Goal: Information Seeking & Learning: Learn about a topic

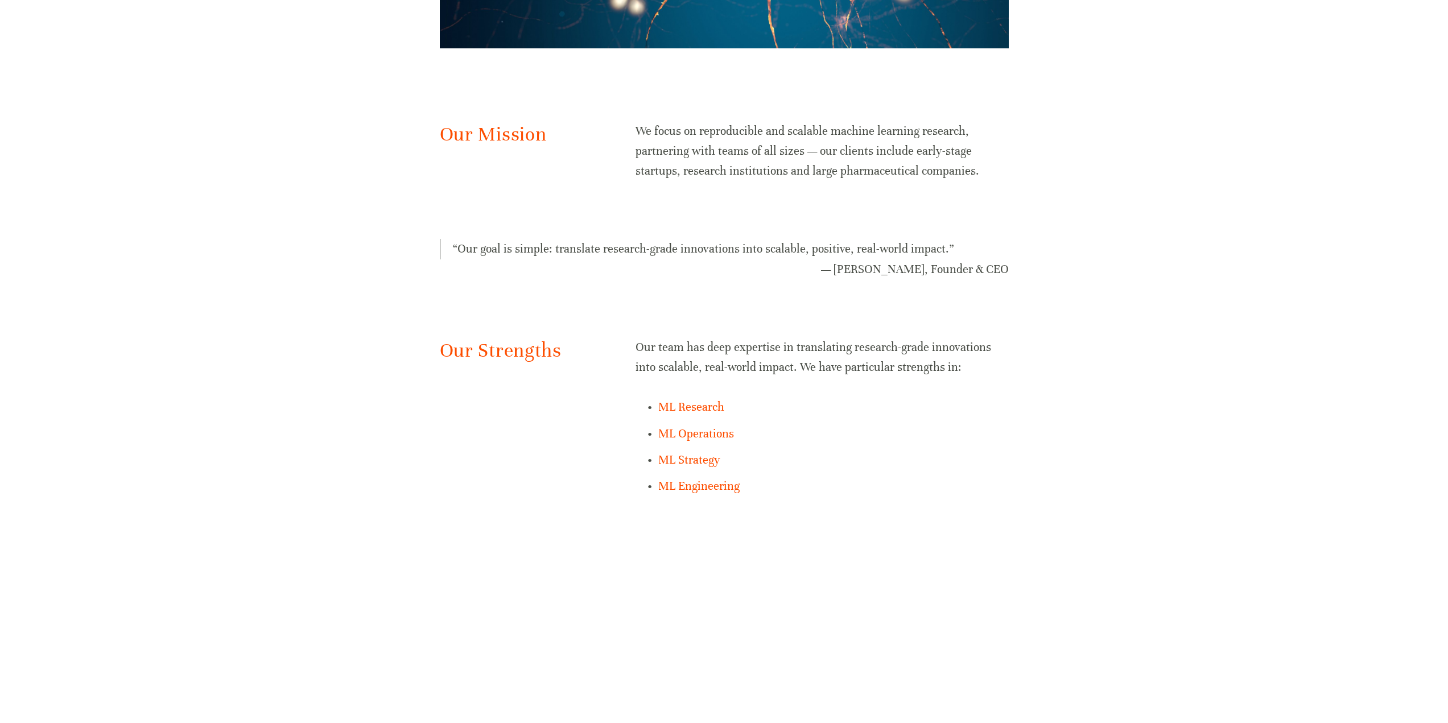
scroll to position [626, 0]
click at [703, 484] on link "ML Engineering" at bounding box center [698, 486] width 81 height 14
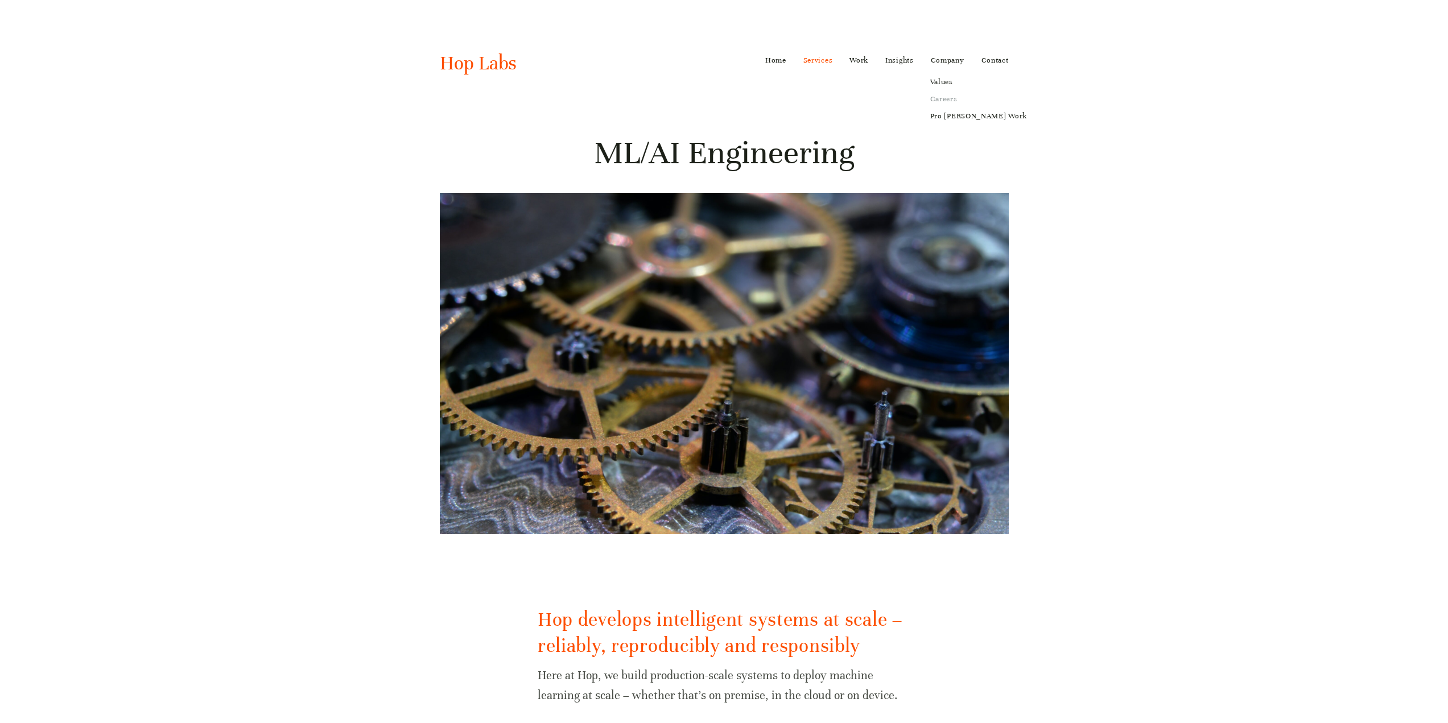
click at [938, 104] on link "Careers" at bounding box center [978, 98] width 113 height 17
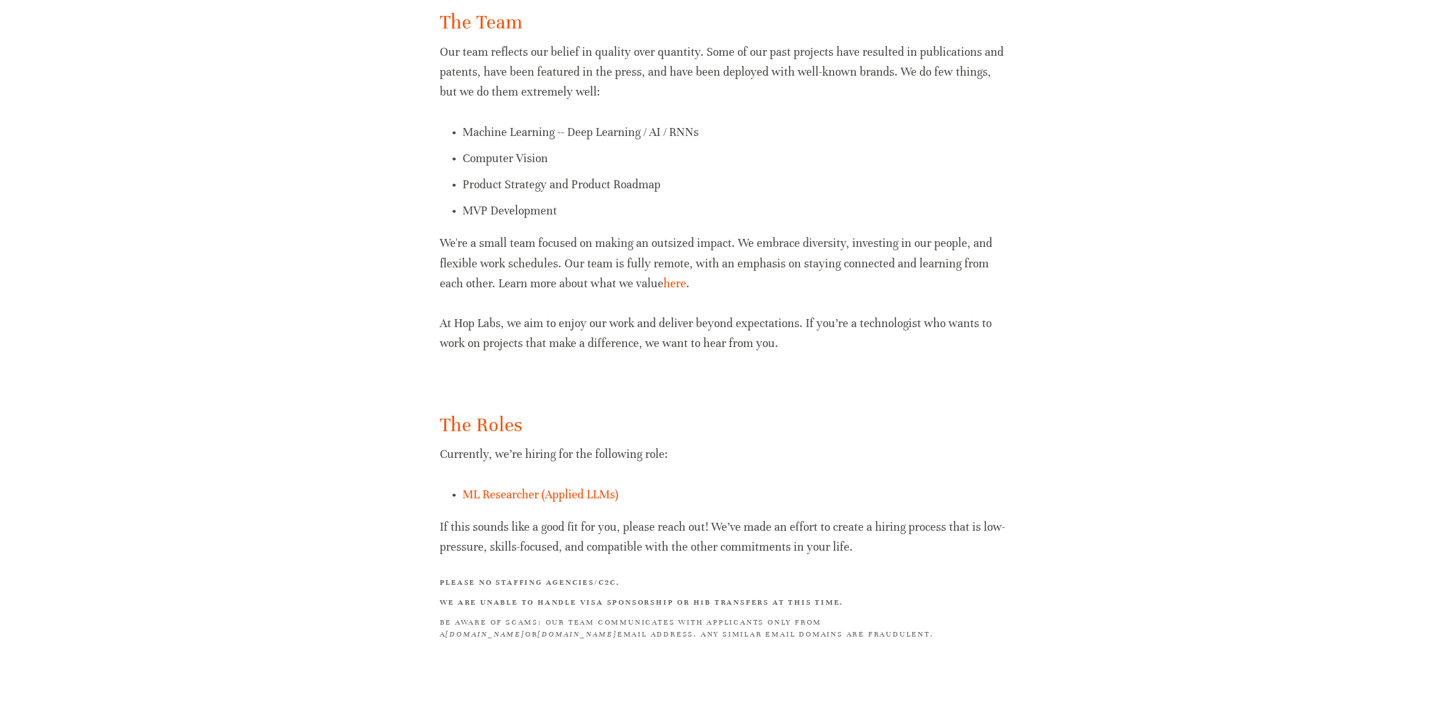
scroll to position [442, 0]
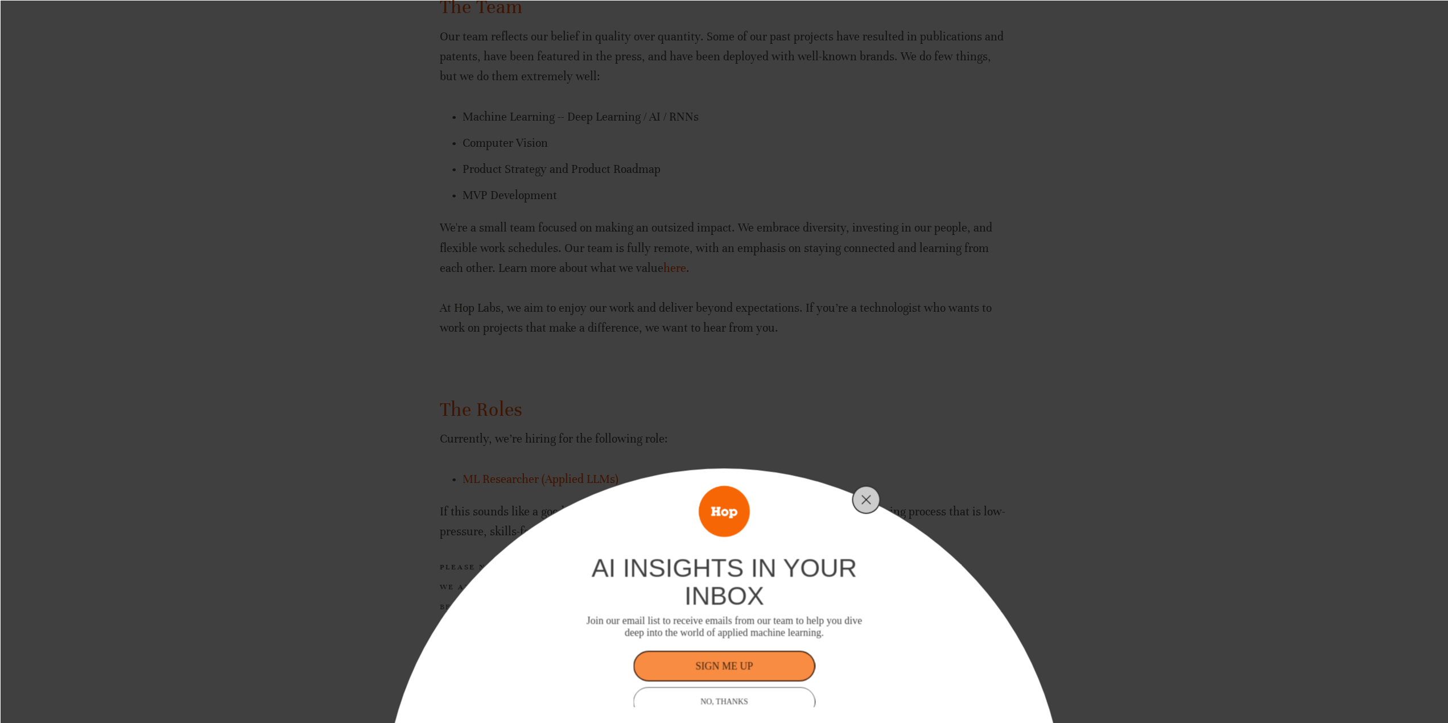
click at [873, 504] on button "Close" at bounding box center [867, 500] width 16 height 16
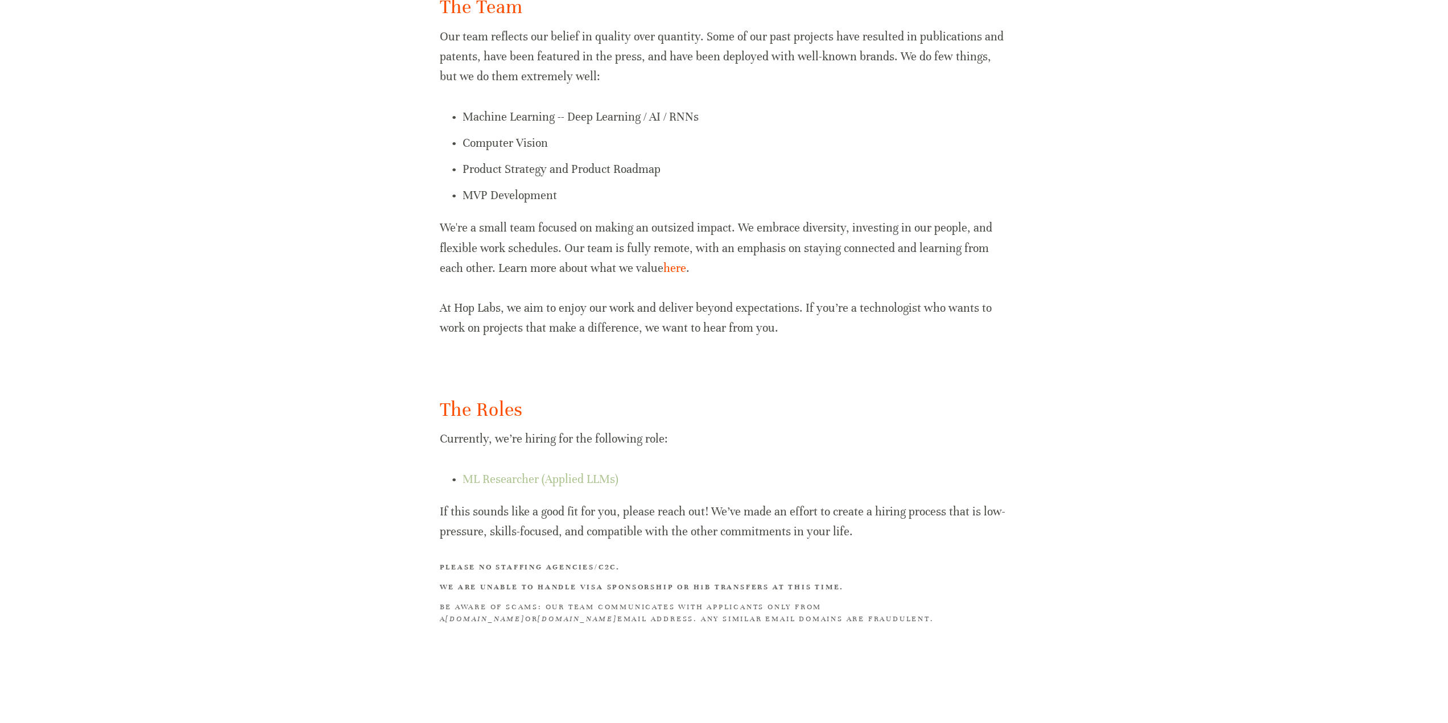
click at [577, 475] on link "ML Researcher (Applied LLMs)" at bounding box center [541, 479] width 156 height 14
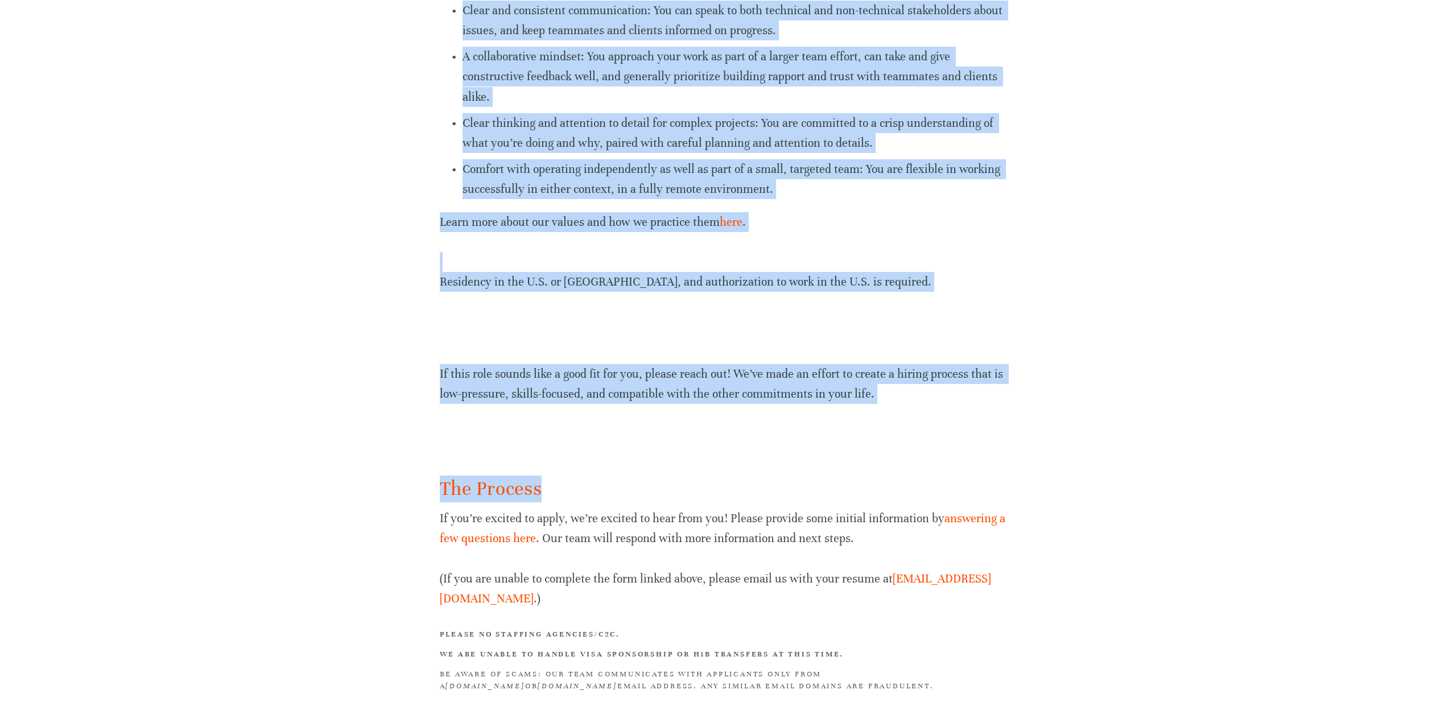
scroll to position [965, 0]
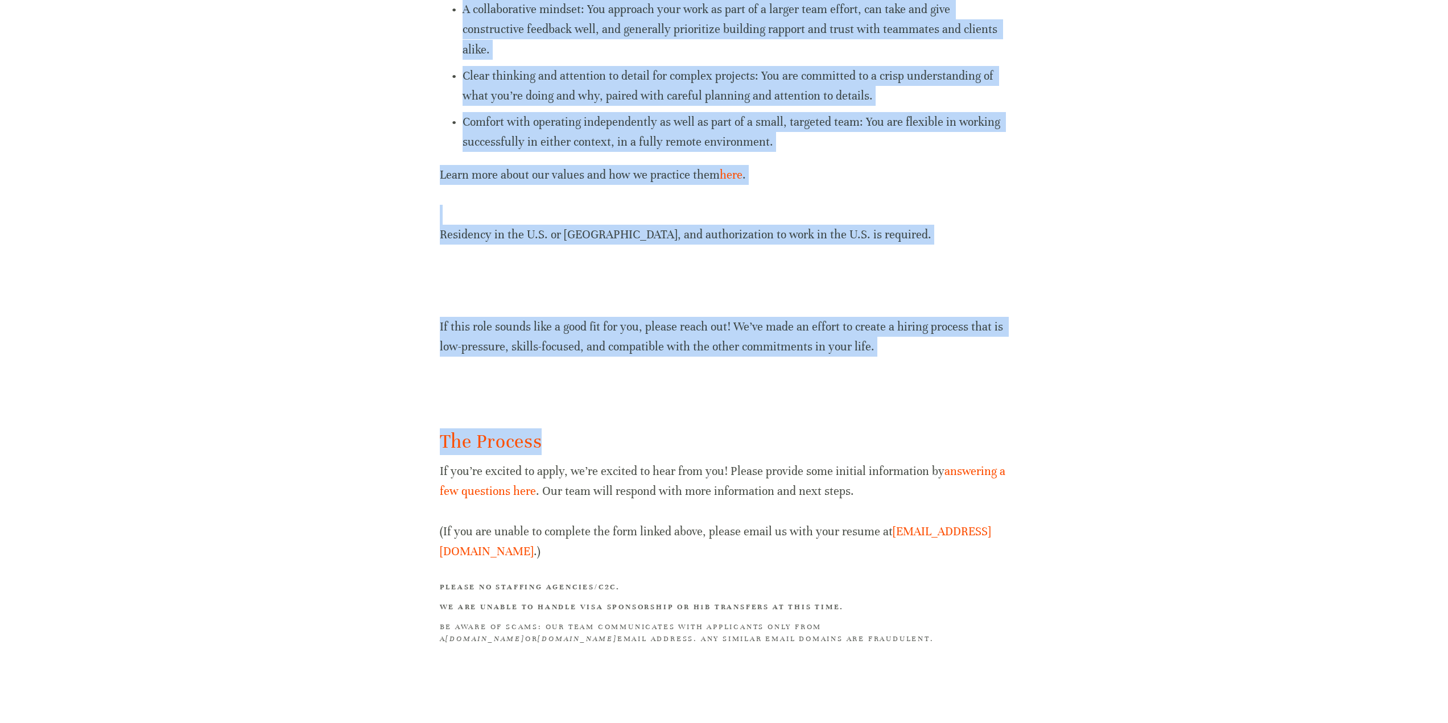
drag, startPoint x: 436, startPoint y: 88, endPoint x: 840, endPoint y: 623, distance: 669.9
copy div "ML Researcher (Applied LLMs) For more information about the company and the tea…"
